Goal: Task Accomplishment & Management: Manage account settings

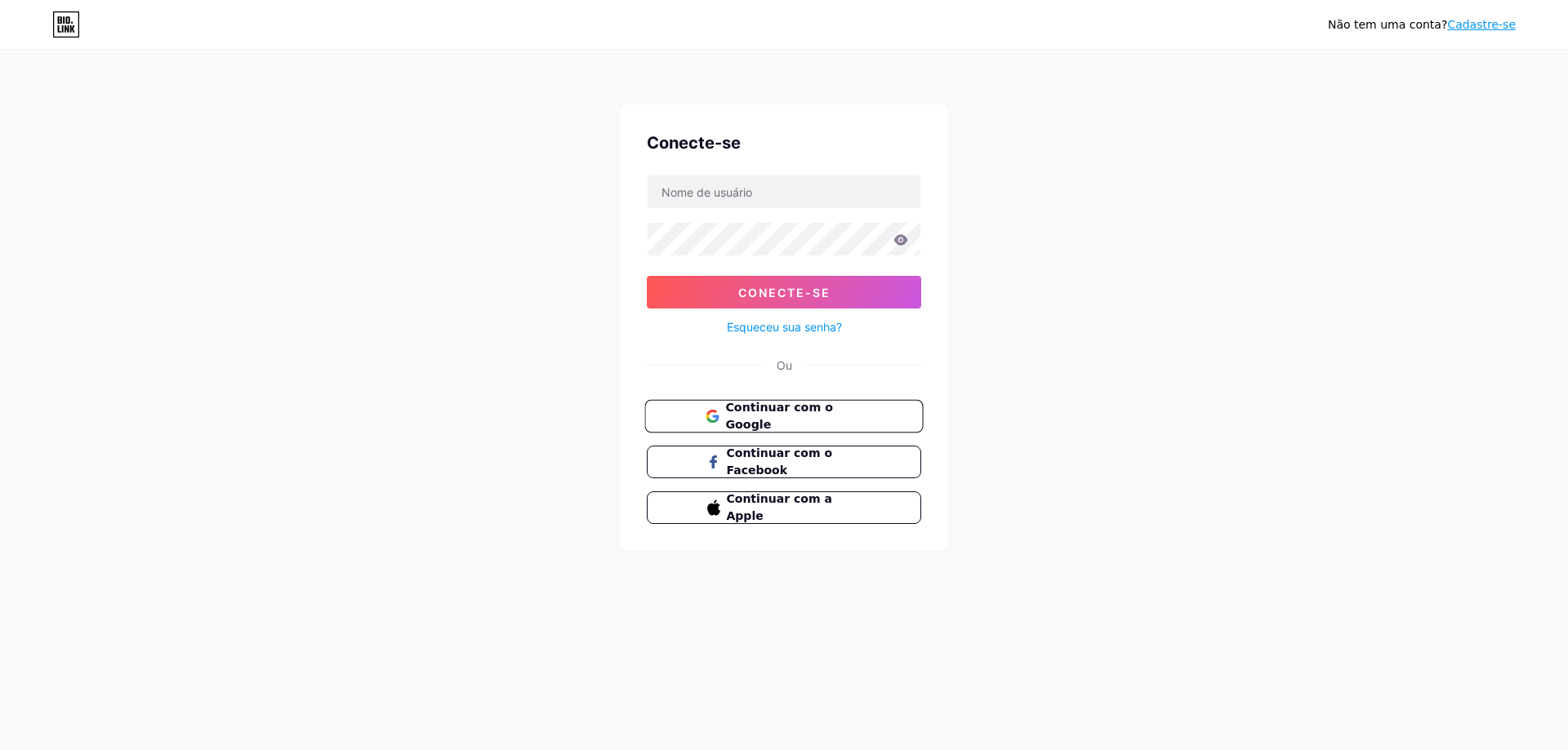
click at [816, 405] on button "Continuar com o Google" at bounding box center [784, 416] width 278 height 33
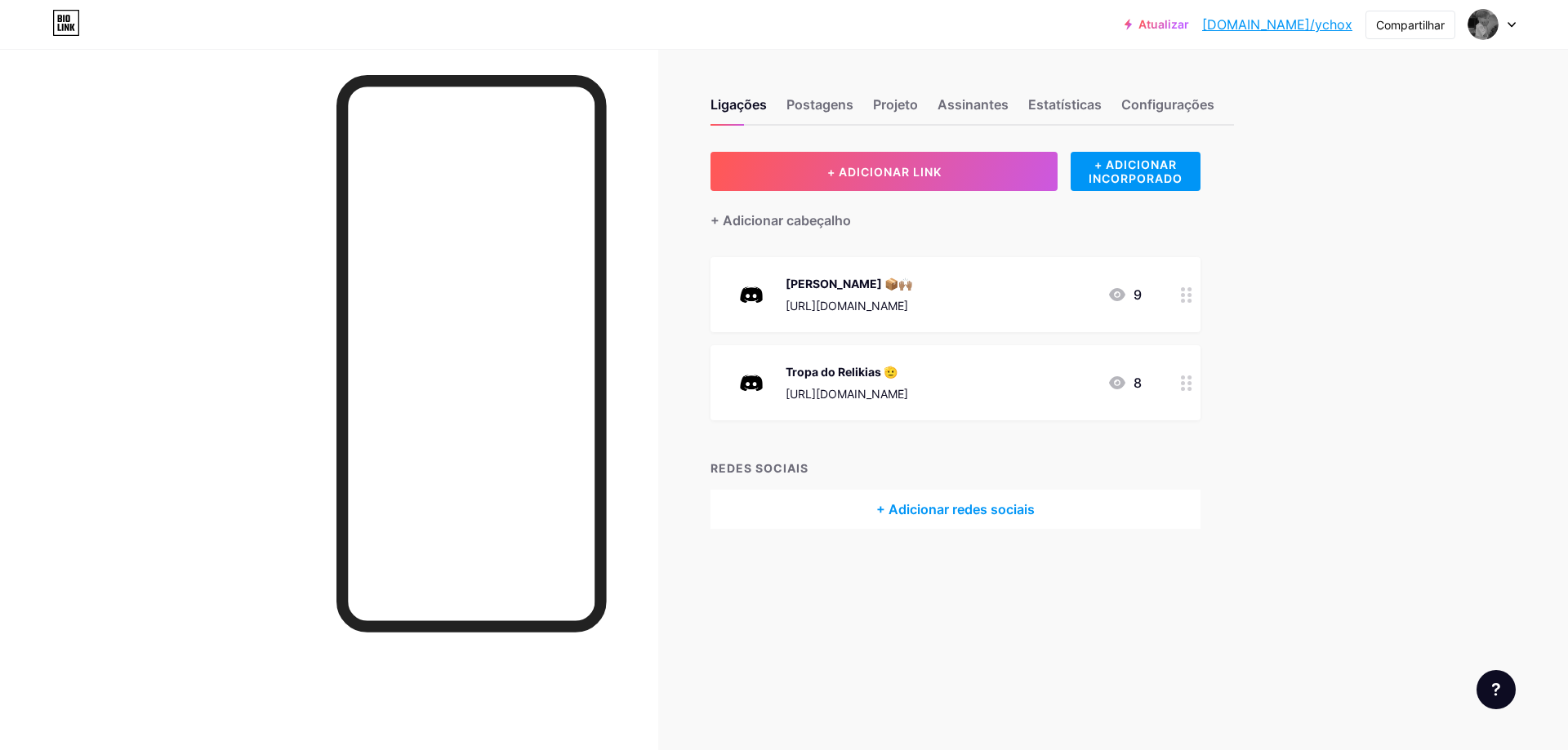
click at [1520, 22] on div "Atualizar bio.link/ychox bio.link/ychox Compartilhar Trocar de conta ychox bio.…" at bounding box center [784, 24] width 1568 height 29
click at [1515, 22] on div "Atualizar bio.link/ychox bio.link/ychox Compartilhar Trocar de conta ychox bio.…" at bounding box center [784, 24] width 1568 height 29
click at [1513, 22] on icon at bounding box center [1512, 25] width 8 height 6
